Goal: Information Seeking & Learning: Learn about a topic

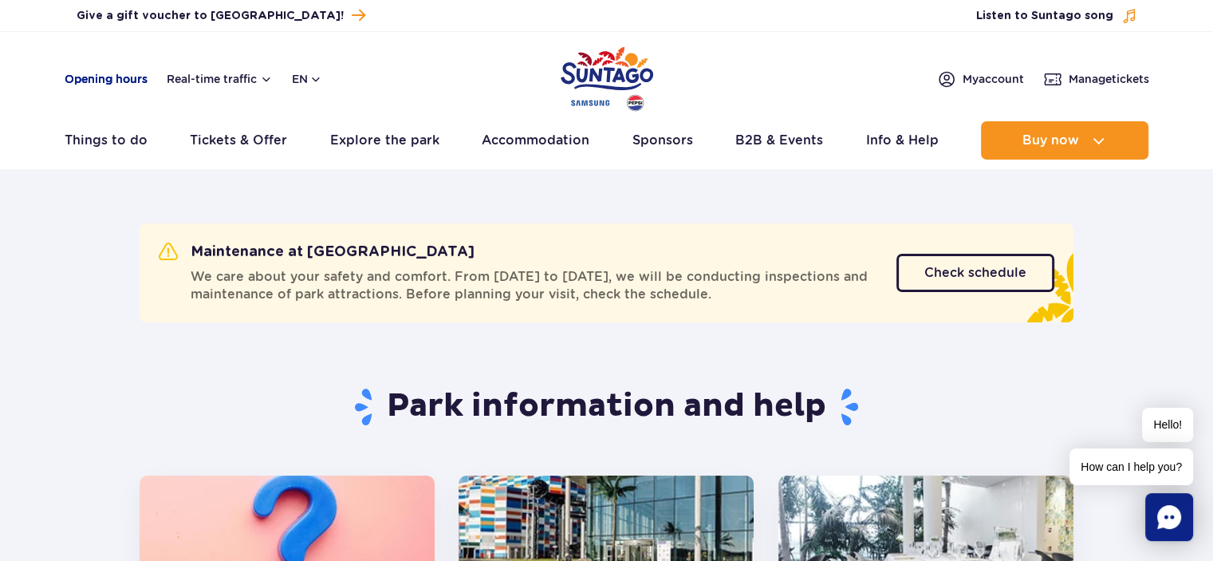
click at [130, 85] on link "Opening hours" at bounding box center [106, 79] width 83 height 16
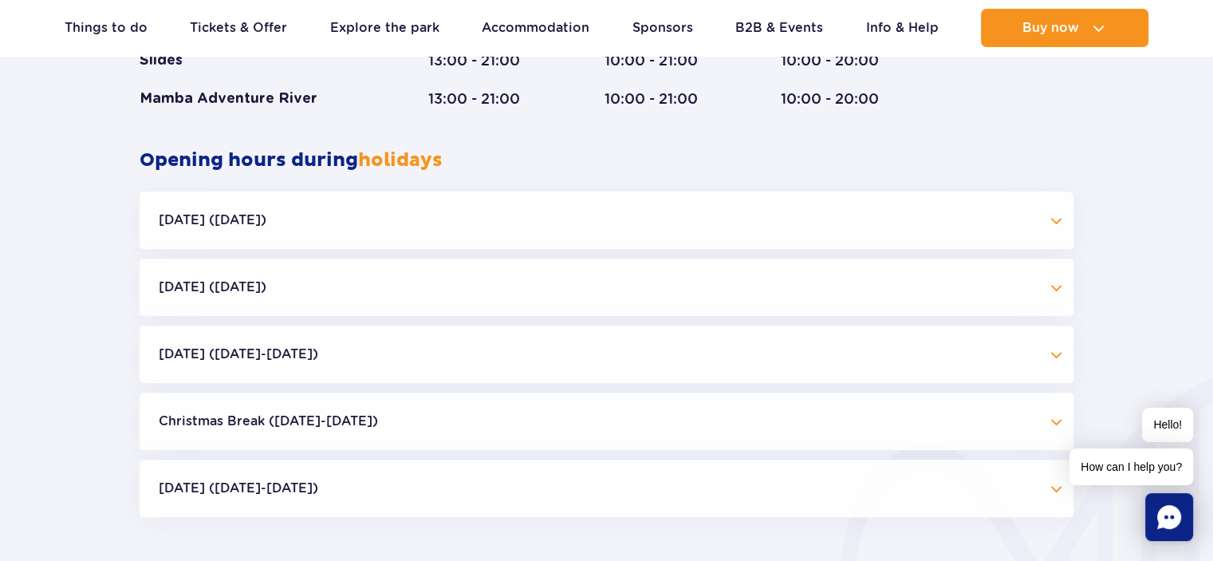
scroll to position [1467, 0]
click at [1061, 425] on button "Christmas Break (23.12-01.01.26)" at bounding box center [607, 420] width 934 height 57
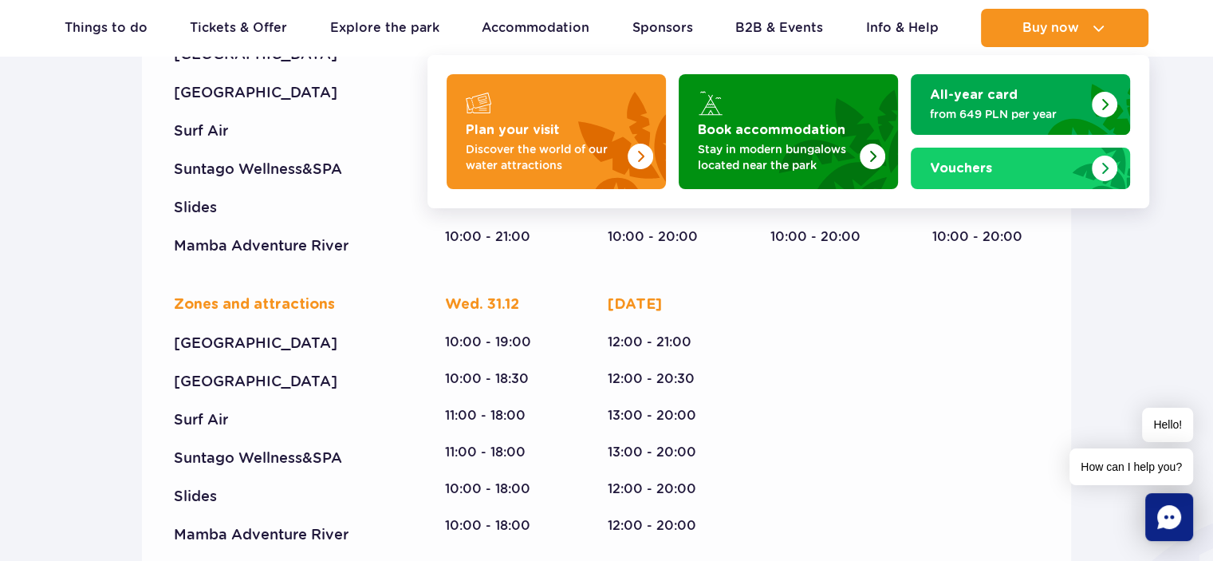
scroll to position [2185, 0]
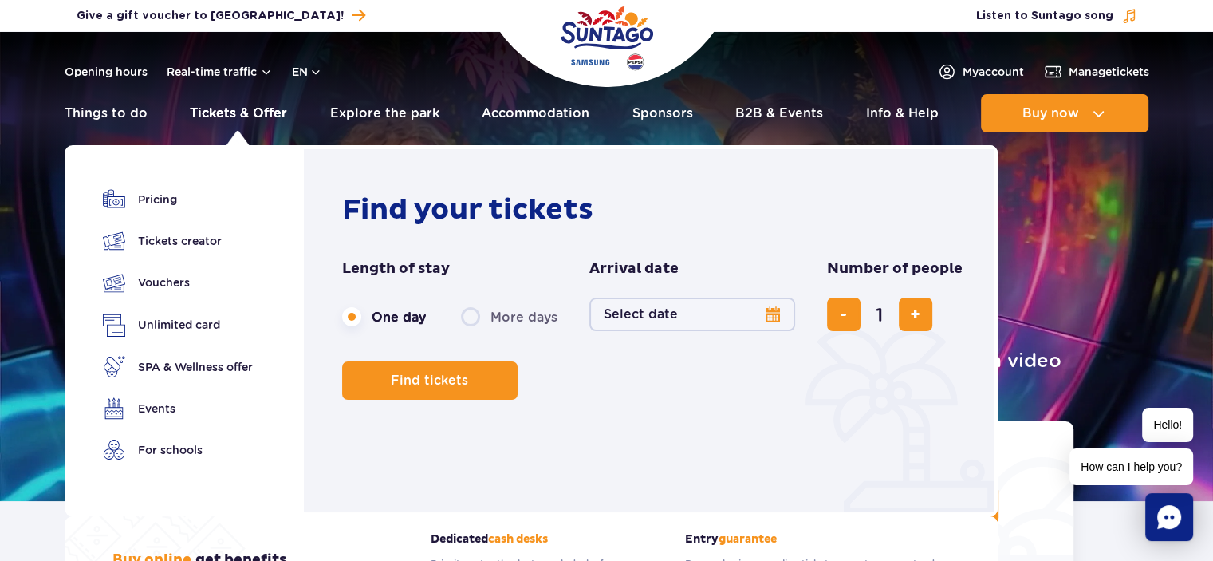
click at [258, 114] on link "Tickets & Offer" at bounding box center [238, 113] width 97 height 38
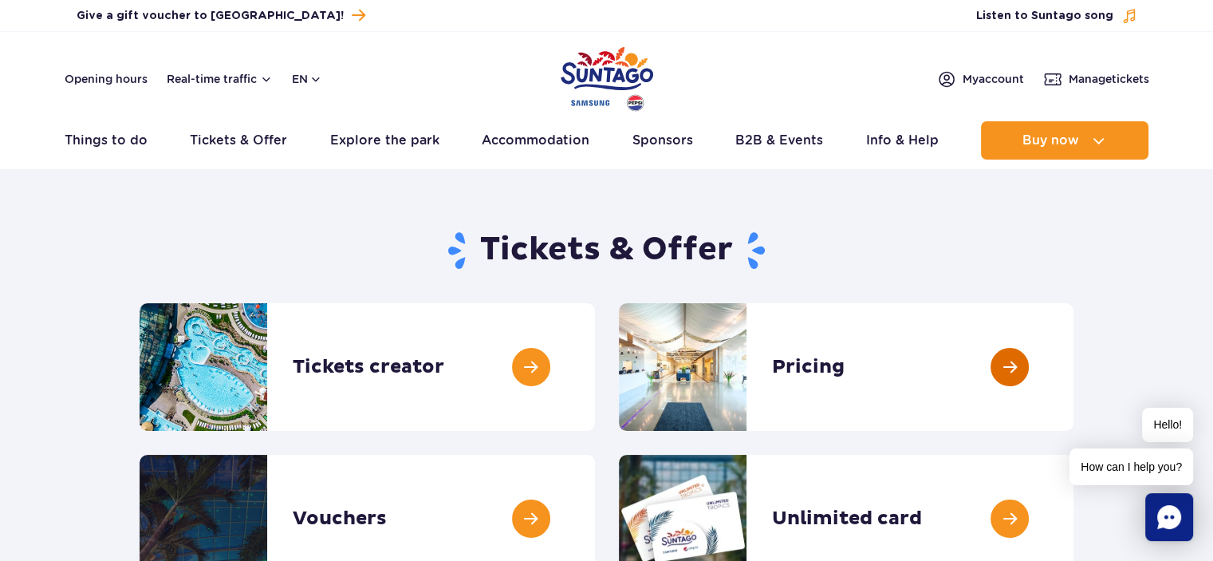
click at [1074, 366] on link at bounding box center [1074, 367] width 0 height 128
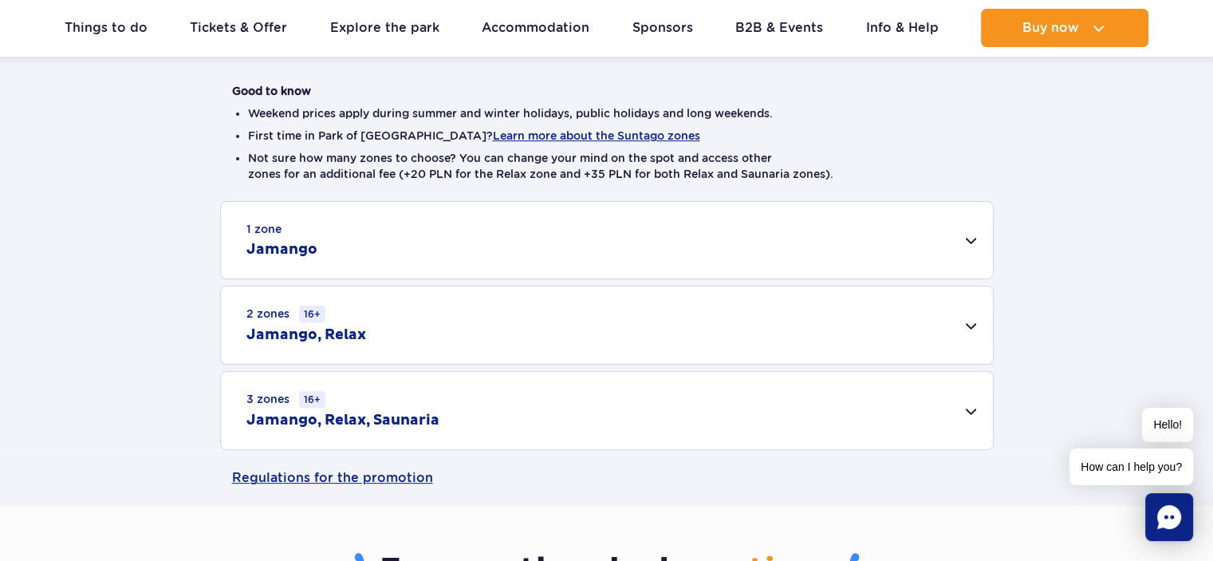
scroll to position [399, 0]
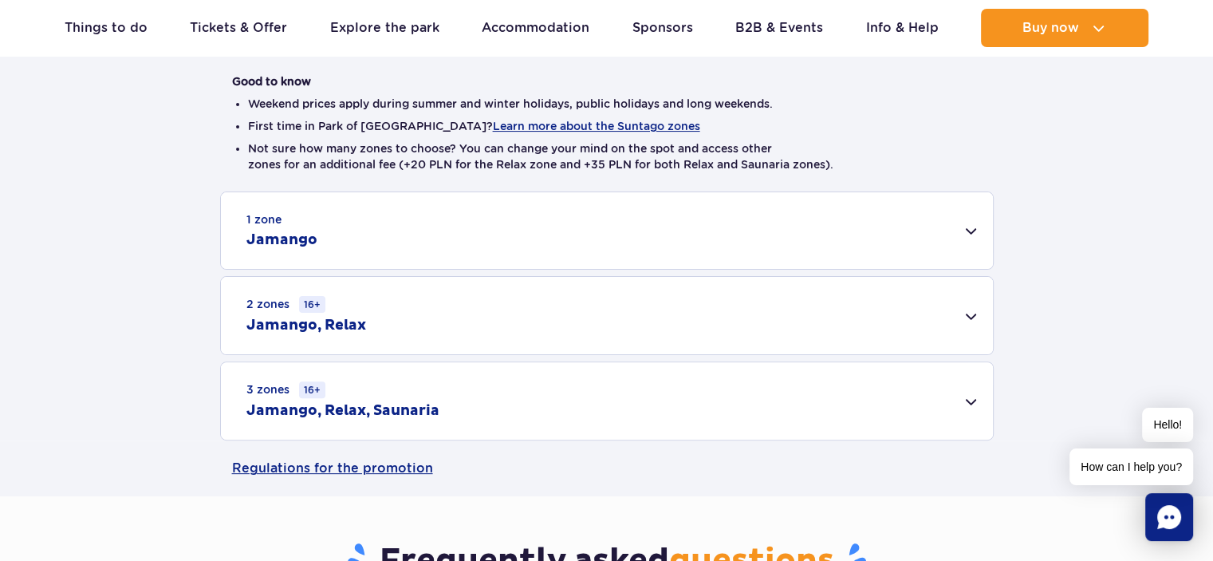
click at [976, 230] on div "1 zone Jamango" at bounding box center [607, 230] width 772 height 77
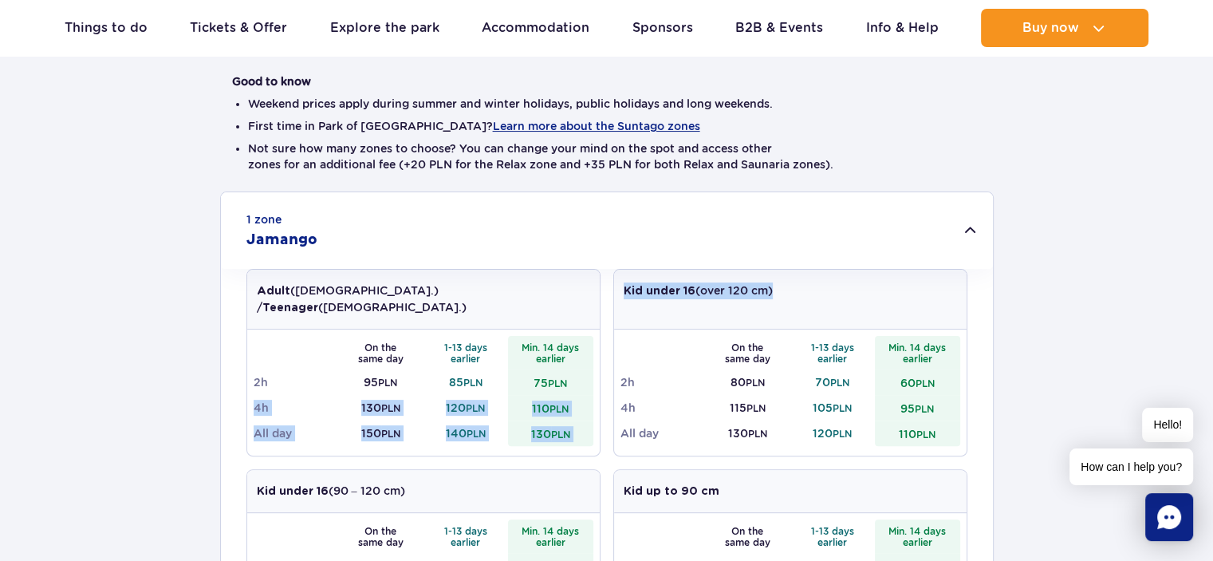
drag, startPoint x: 254, startPoint y: 392, endPoint x: 975, endPoint y: 388, distance: 720.3
click at [975, 388] on div "Adult ([DEMOGRAPHIC_DATA].) / Teenager ([DEMOGRAPHIC_DATA].) On the same day 1-…" at bounding box center [607, 560] width 772 height 583
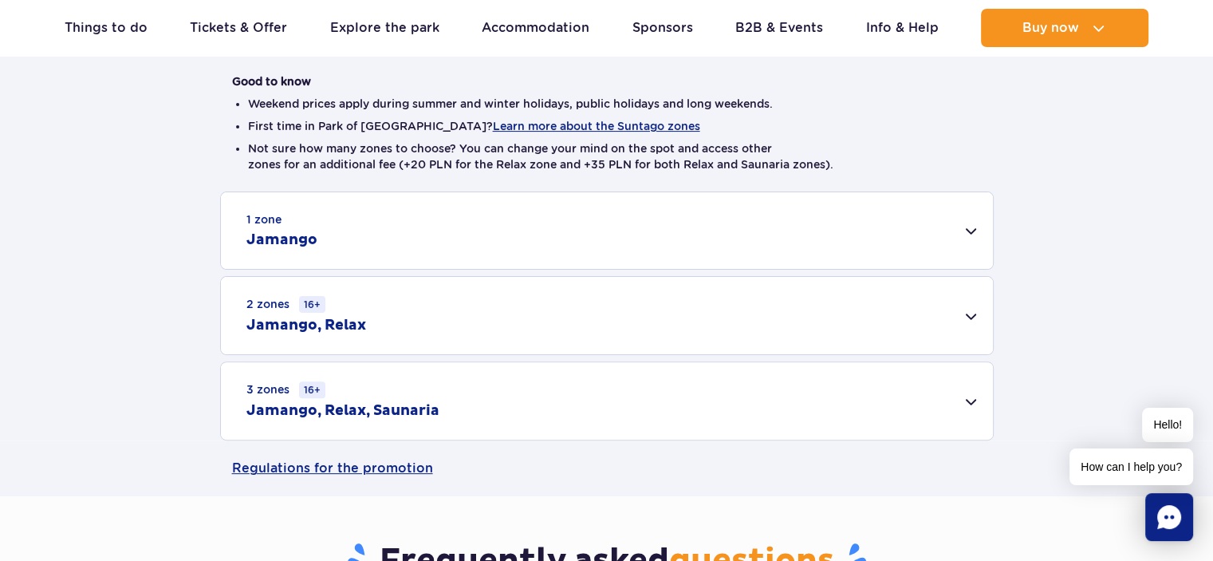
click at [1062, 390] on div "1 zone Jamango Adult ([DEMOGRAPHIC_DATA].) / Teenager ([DEMOGRAPHIC_DATA].) On …" at bounding box center [606, 315] width 1213 height 249
click at [974, 311] on div "2 zones 16+ [GEOGRAPHIC_DATA], Relax" at bounding box center [607, 315] width 772 height 77
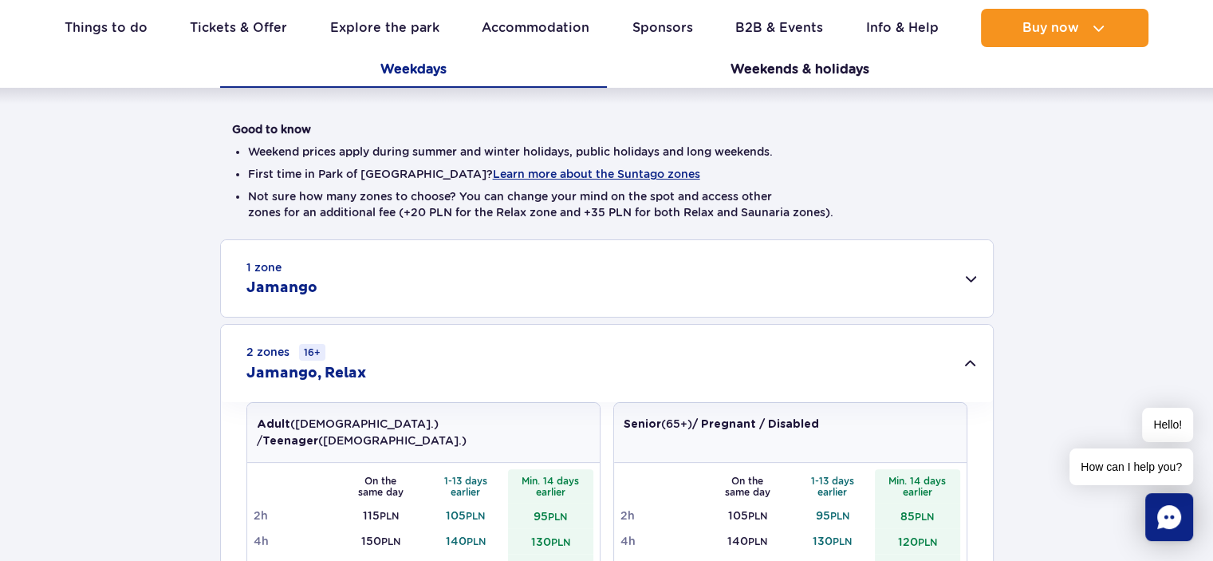
scroll to position [319, 0]
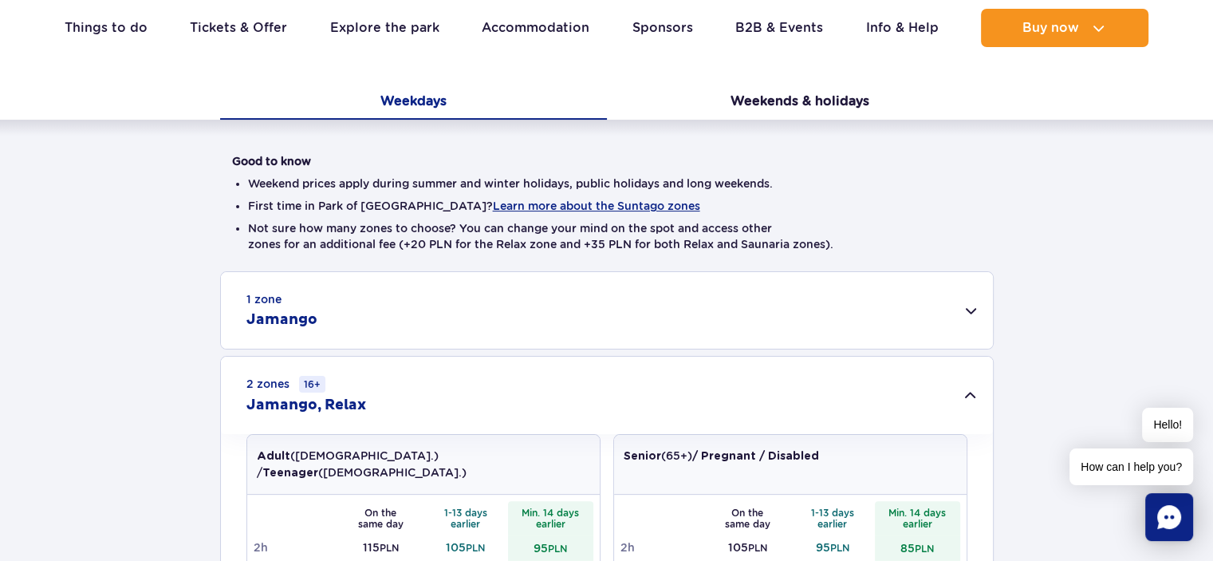
click at [973, 311] on div "1 zone Jamango" at bounding box center [607, 310] width 772 height 77
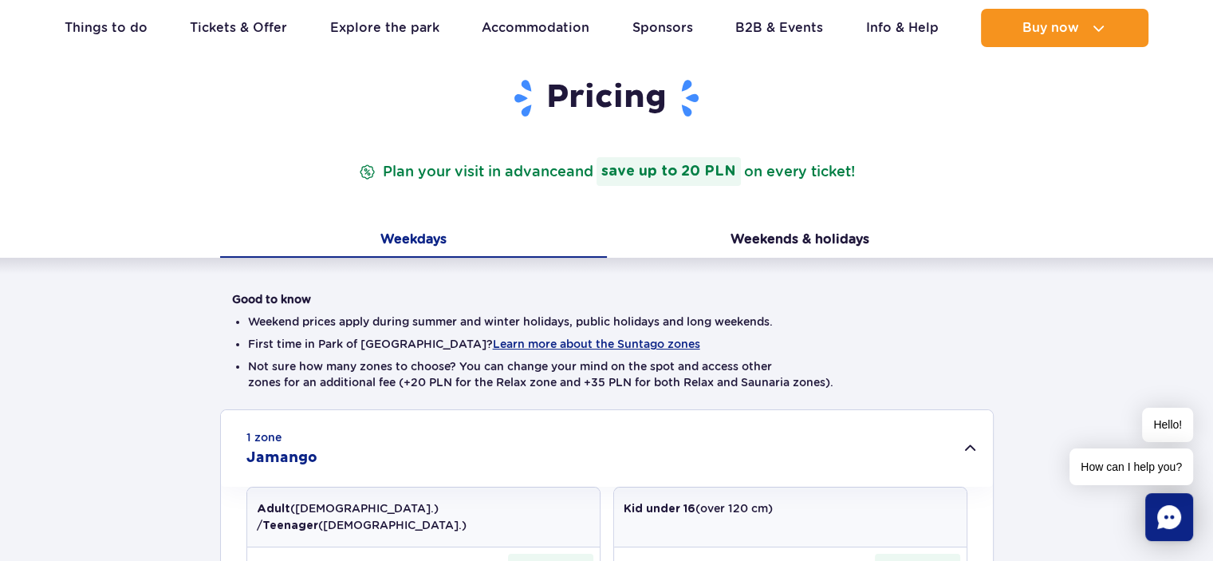
scroll to position [160, 0]
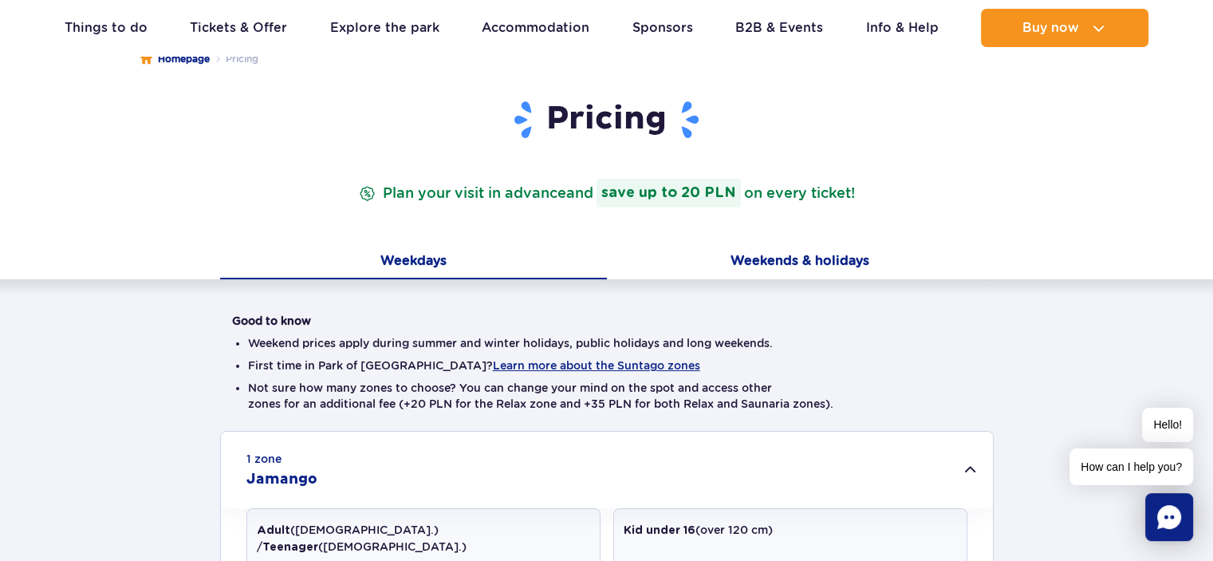
click at [774, 249] on button "Weekends & holidays" at bounding box center [800, 263] width 387 height 34
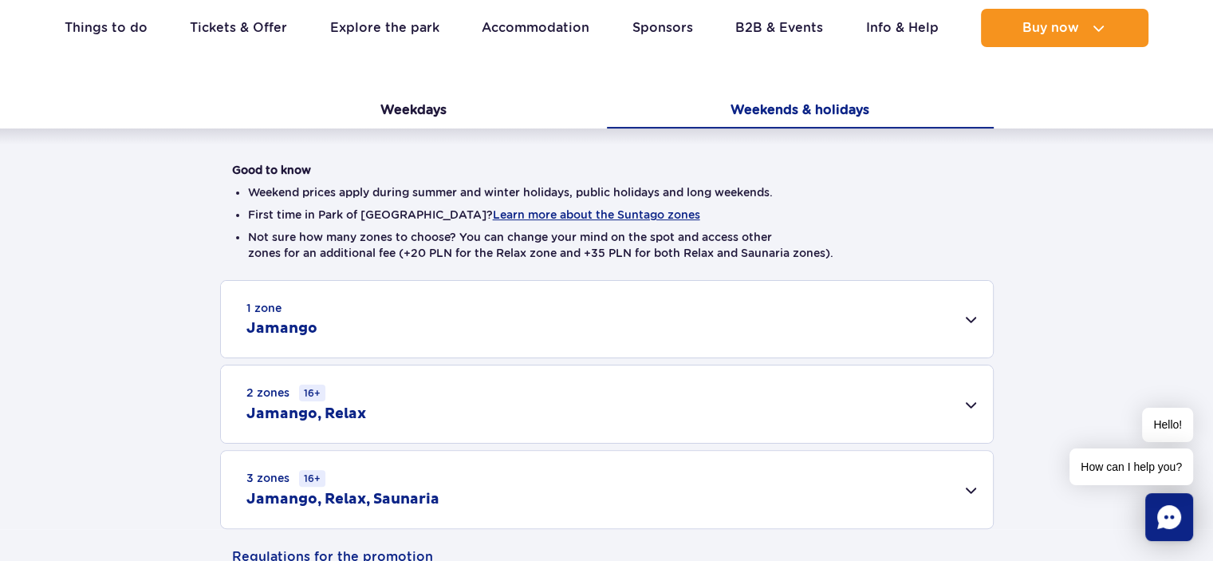
scroll to position [319, 0]
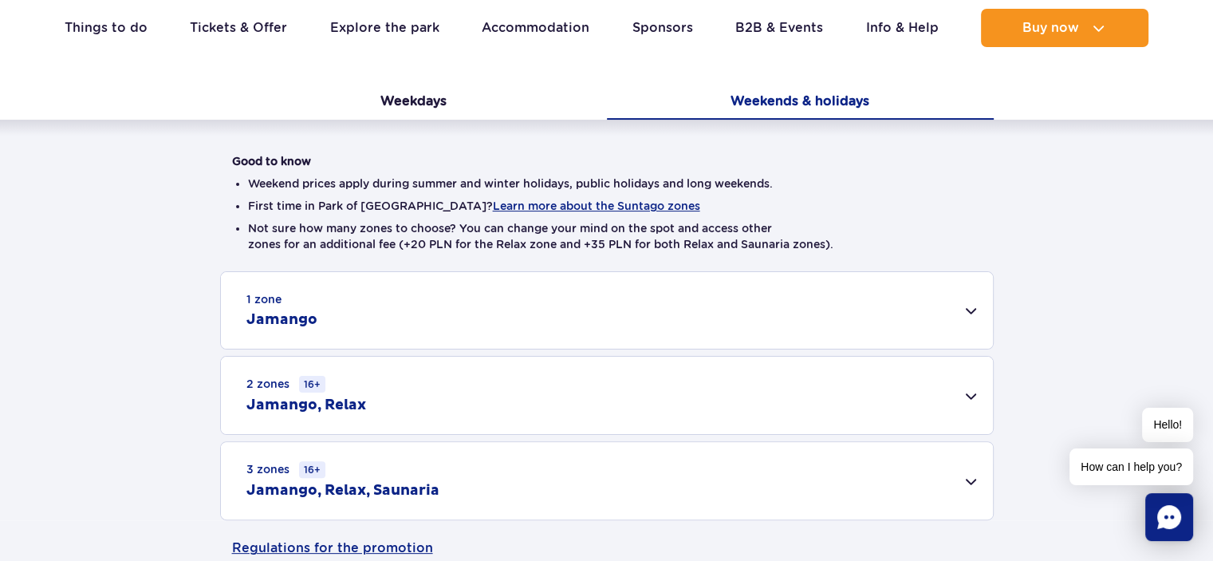
click at [973, 322] on div "1 zone Jamango" at bounding box center [607, 310] width 772 height 77
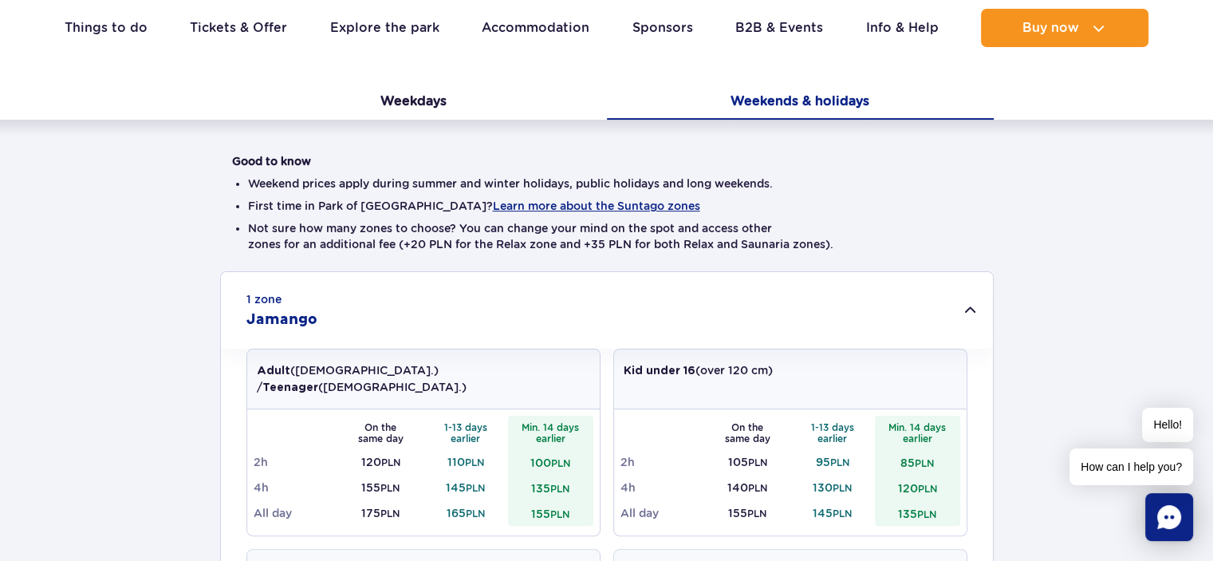
click at [967, 309] on div "1 zone Jamango" at bounding box center [607, 310] width 772 height 77
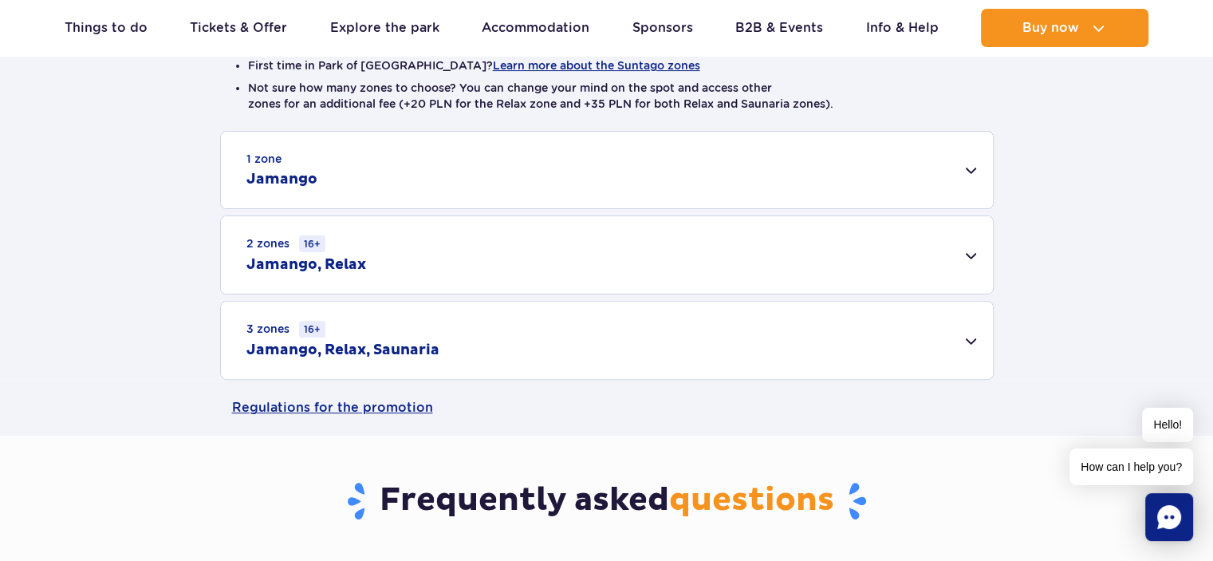
scroll to position [479, 0]
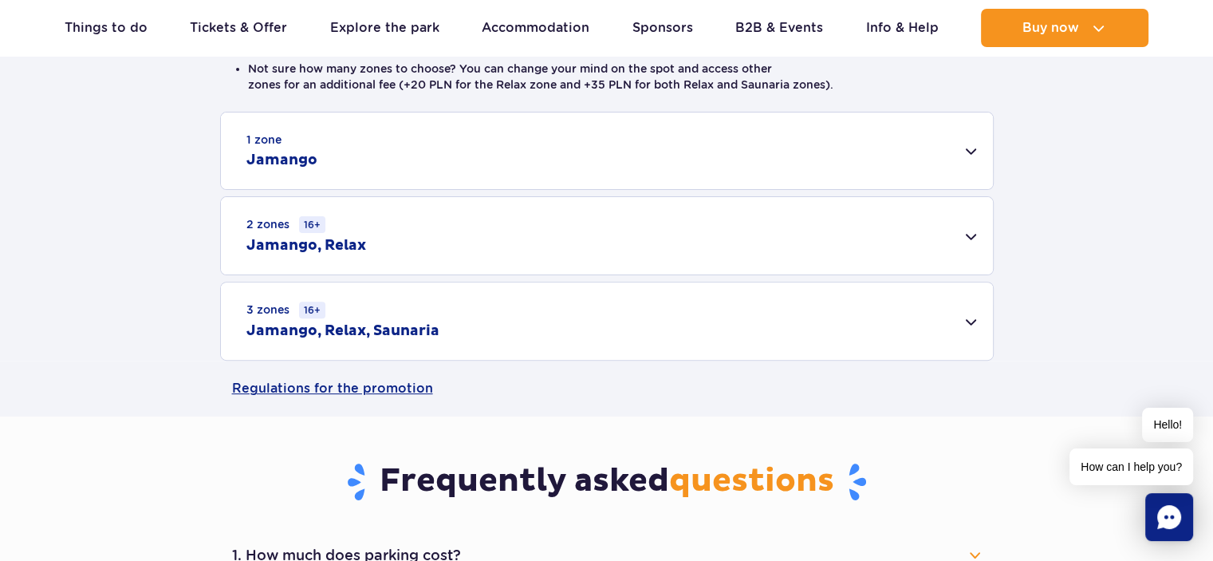
click at [983, 232] on div "2 zones 16+ [GEOGRAPHIC_DATA], Relax" at bounding box center [607, 235] width 772 height 77
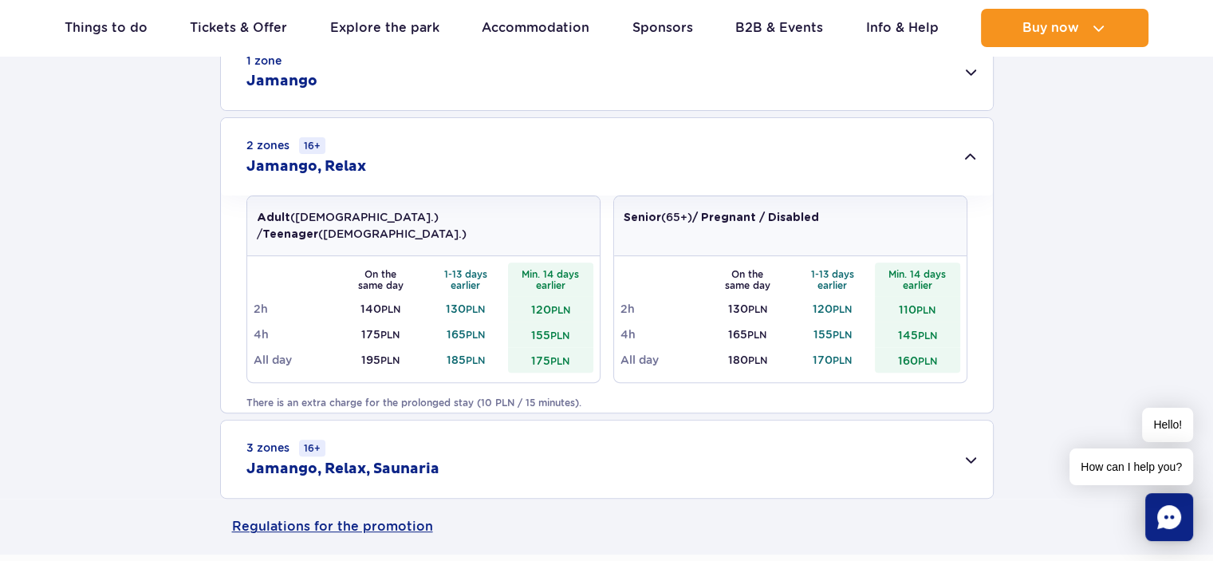
scroll to position [558, 0]
click at [962, 156] on div "2 zones 16+ [GEOGRAPHIC_DATA], Relax" at bounding box center [607, 155] width 772 height 77
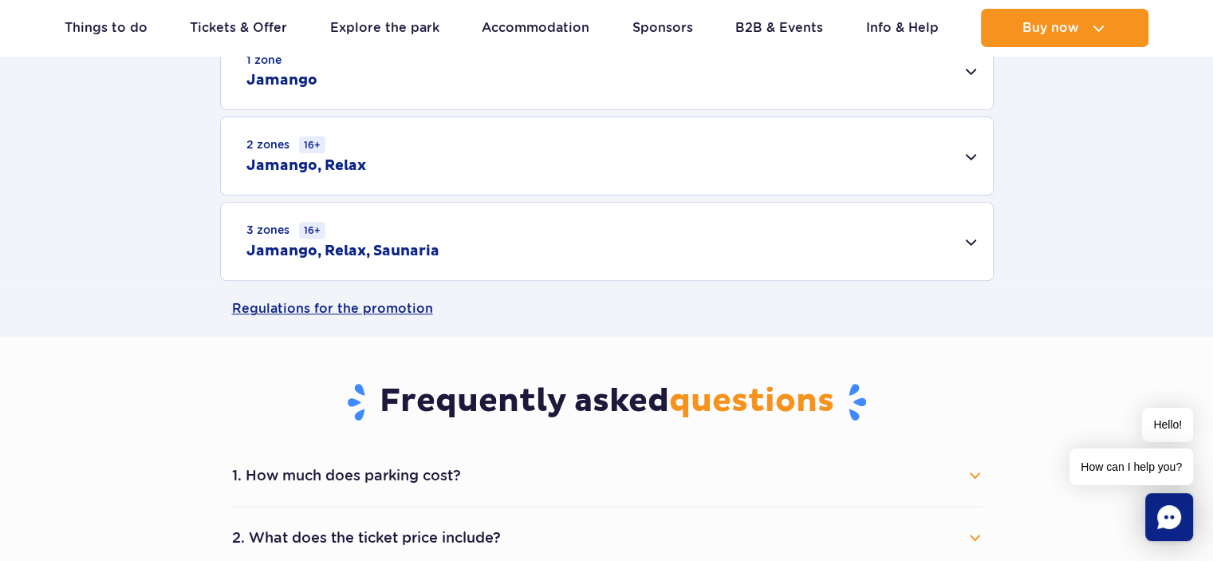
click at [972, 245] on div "3 zones 16+ Jamango, Relax, Saunaria" at bounding box center [607, 241] width 772 height 77
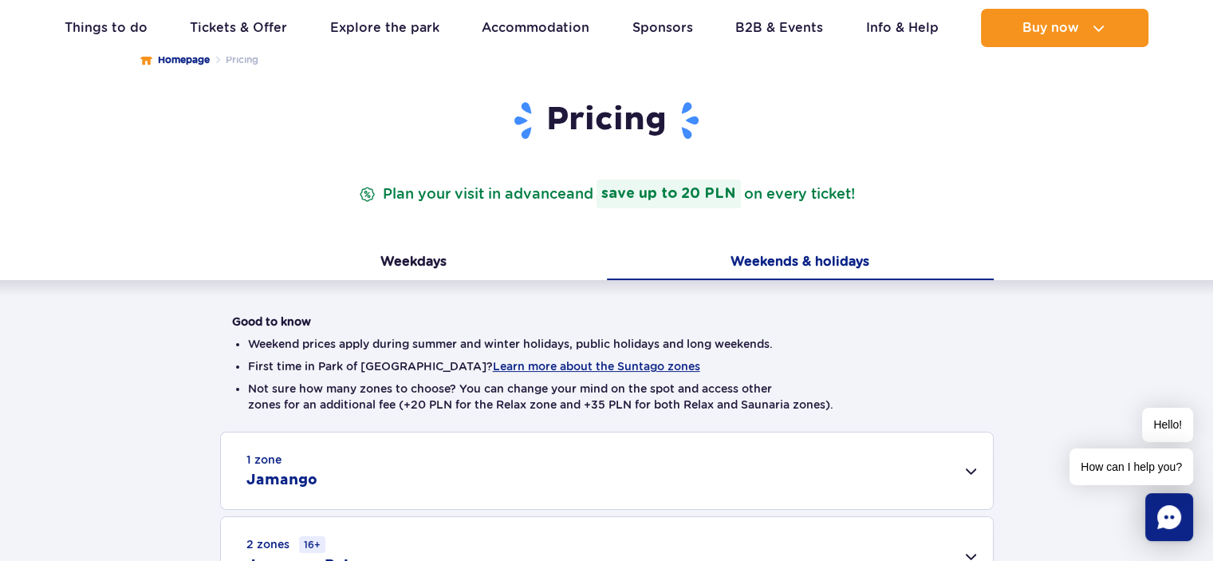
scroll to position [0, 0]
